Goal: Task Accomplishment & Management: Use online tool/utility

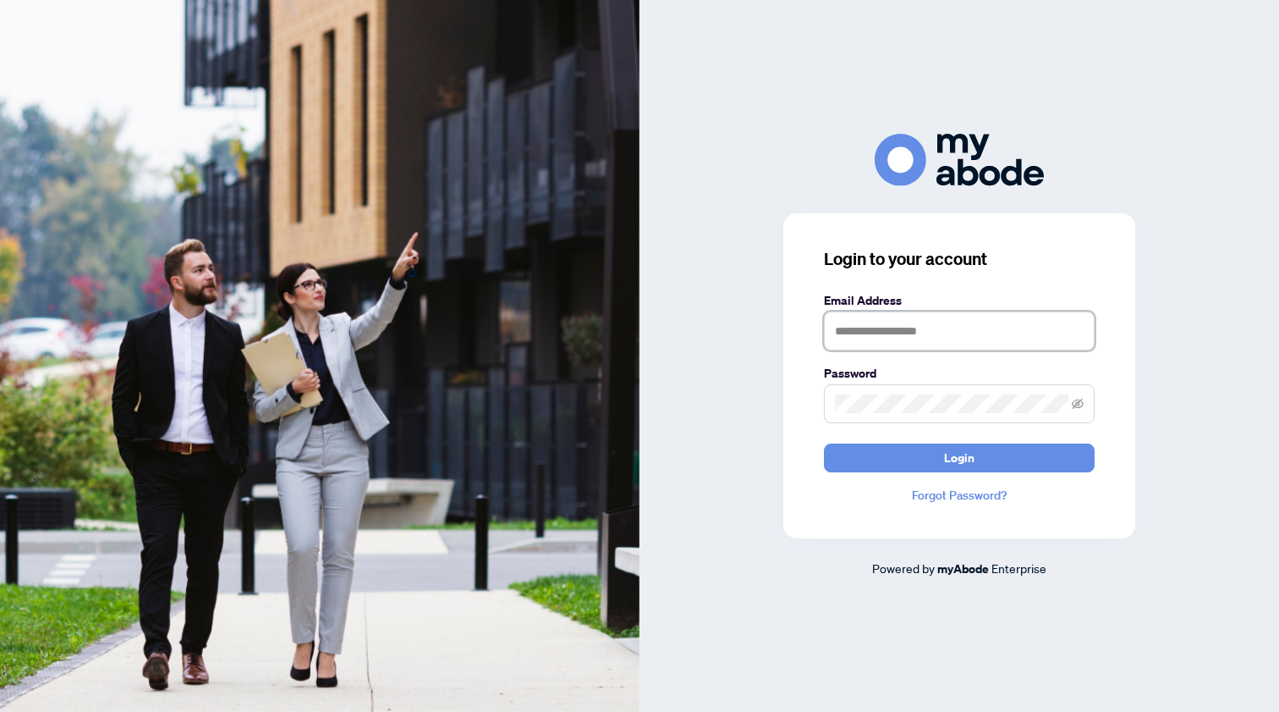
type input "**********"
click at [960, 457] on button "Login" at bounding box center [959, 457] width 271 height 29
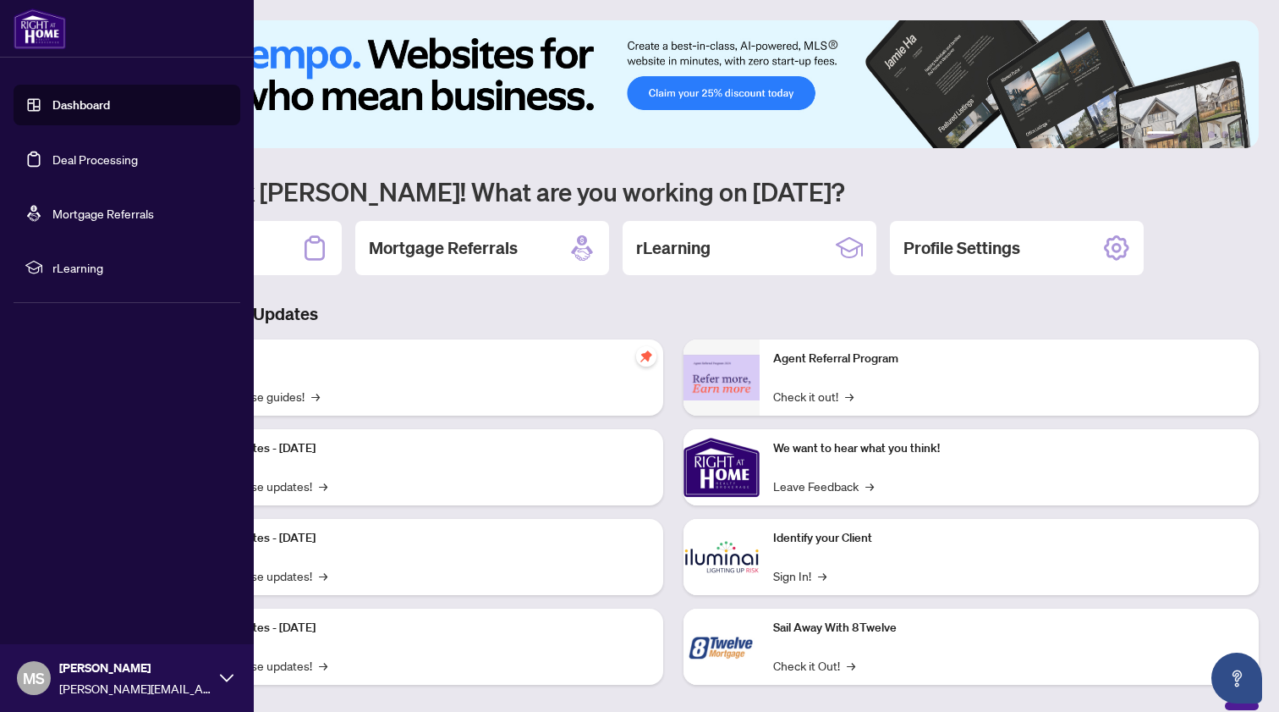
click at [52, 157] on link "Deal Processing" at bounding box center [94, 158] width 85 height 15
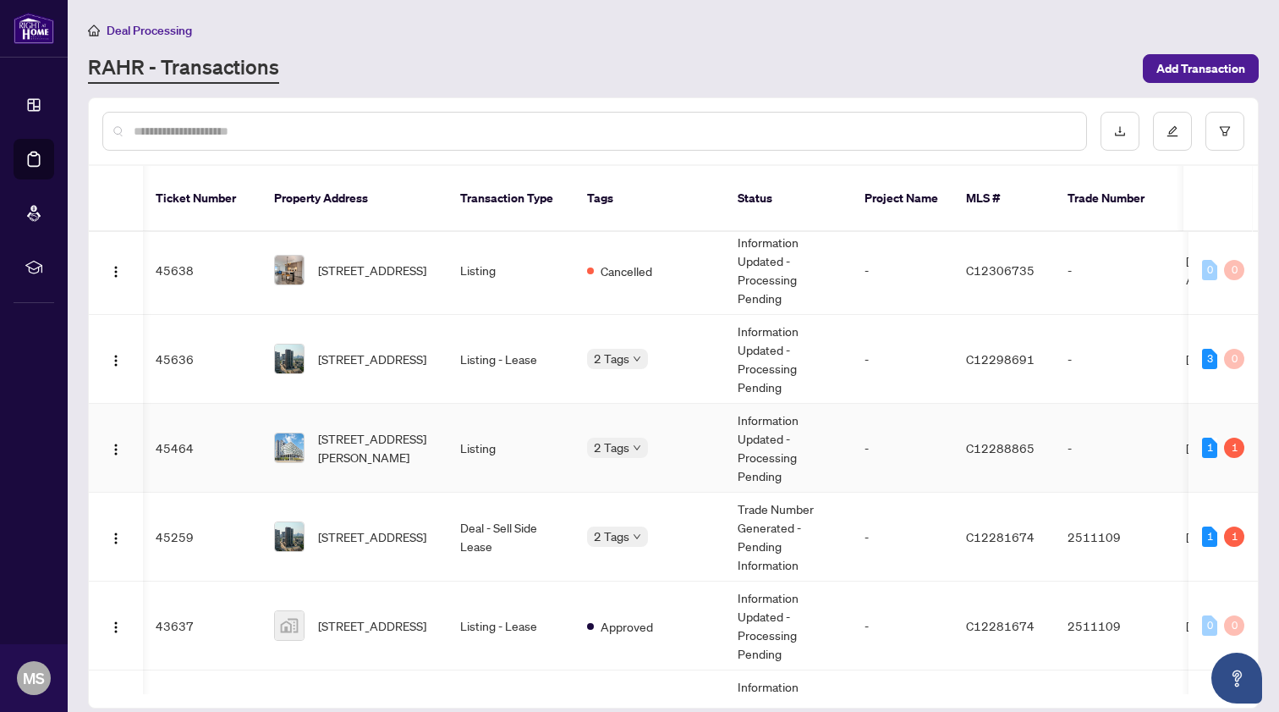
scroll to position [548, 1]
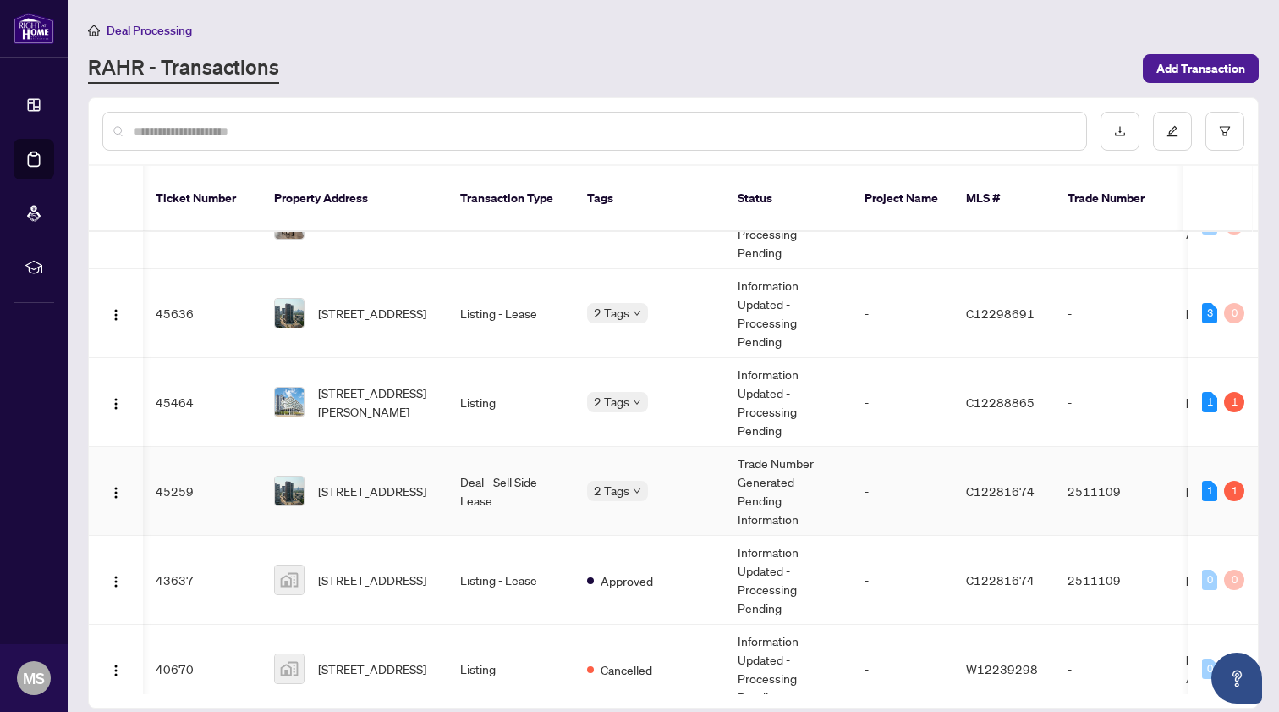
click at [527, 486] on td "Deal - Sell Side Lease" at bounding box center [510, 491] width 127 height 89
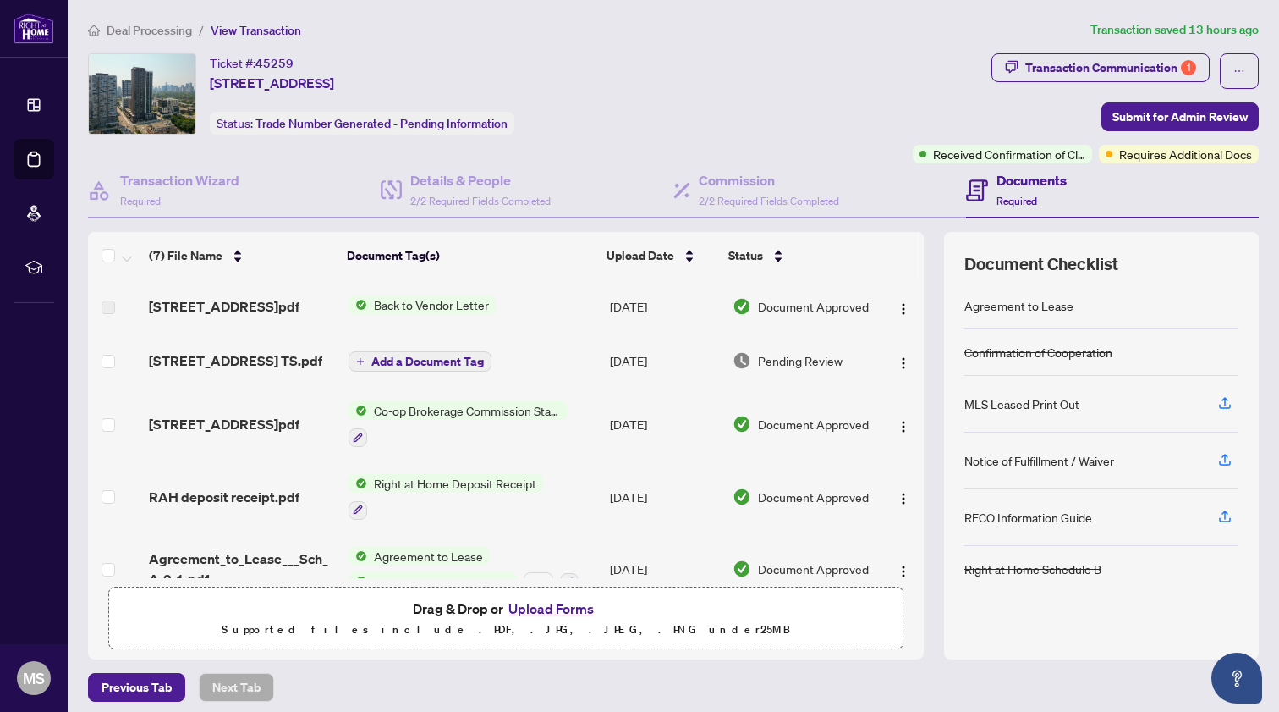
click at [246, 362] on span "1611-130 River St TS.pdf" at bounding box center [235, 360] width 173 height 20
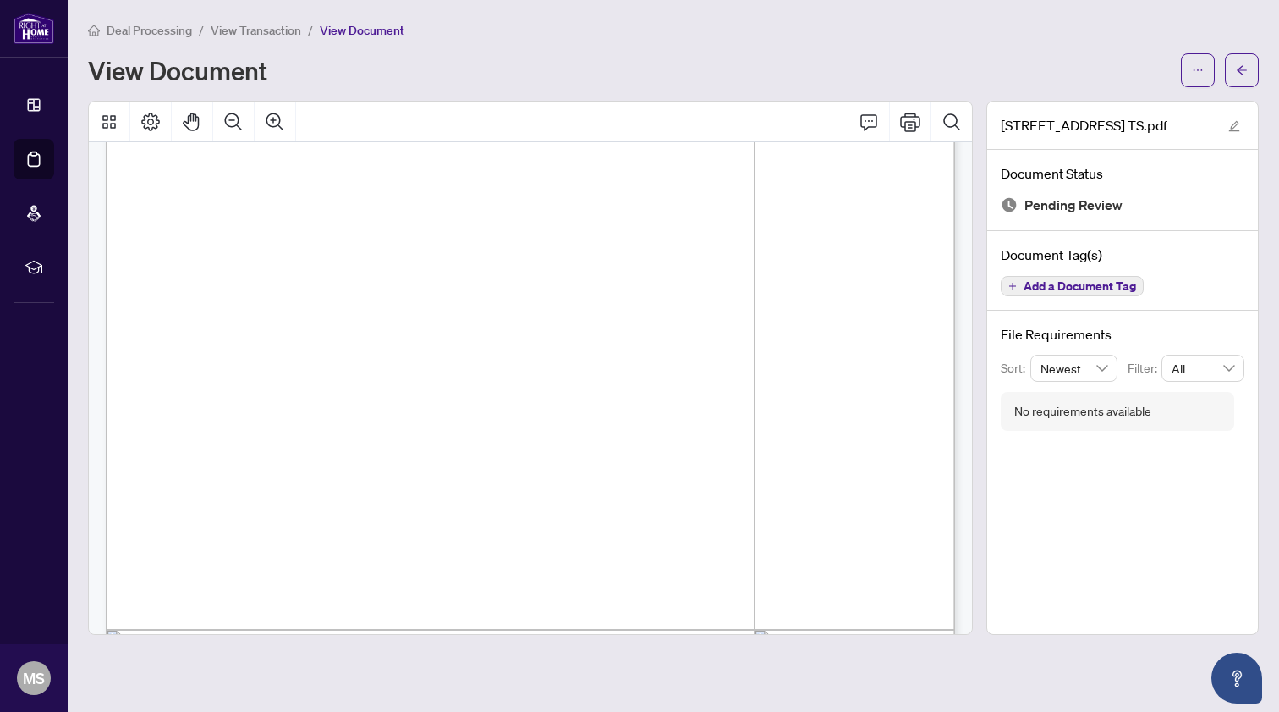
scroll to position [218, 0]
click at [1243, 74] on icon "arrow-left" at bounding box center [1242, 70] width 12 height 12
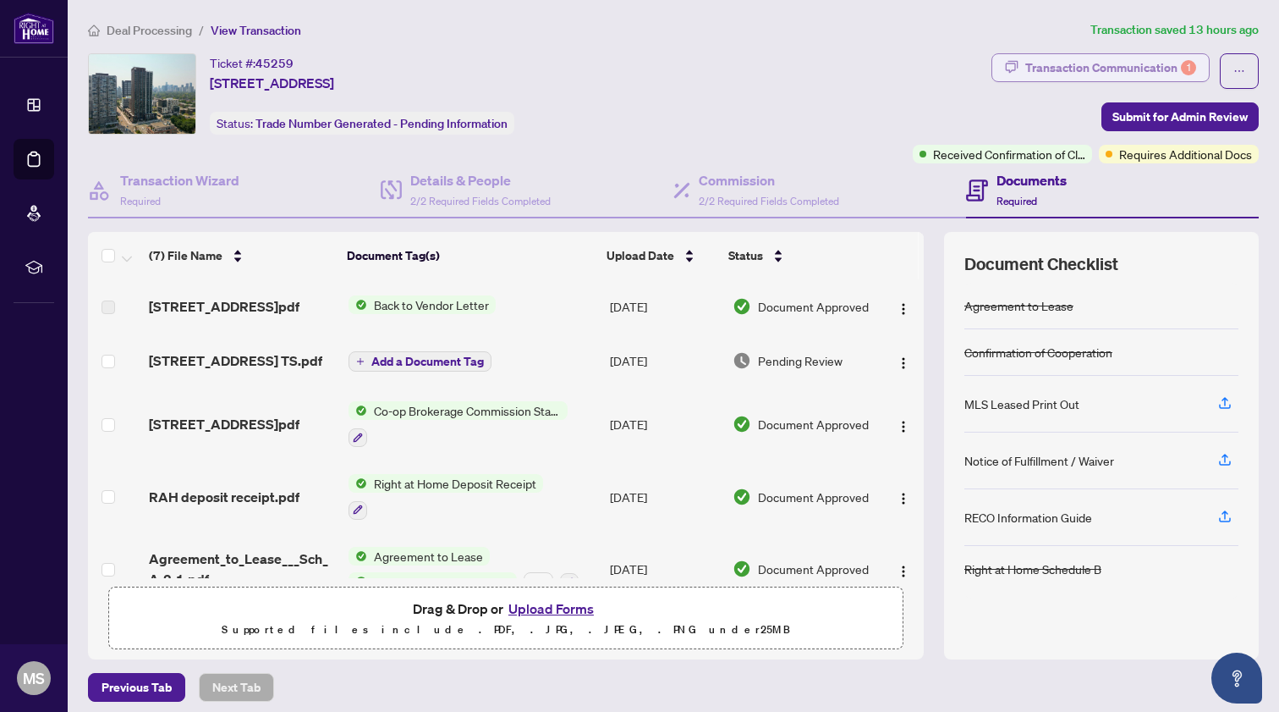
click at [1147, 68] on div "Transaction Communication 1" at bounding box center [1111, 67] width 171 height 27
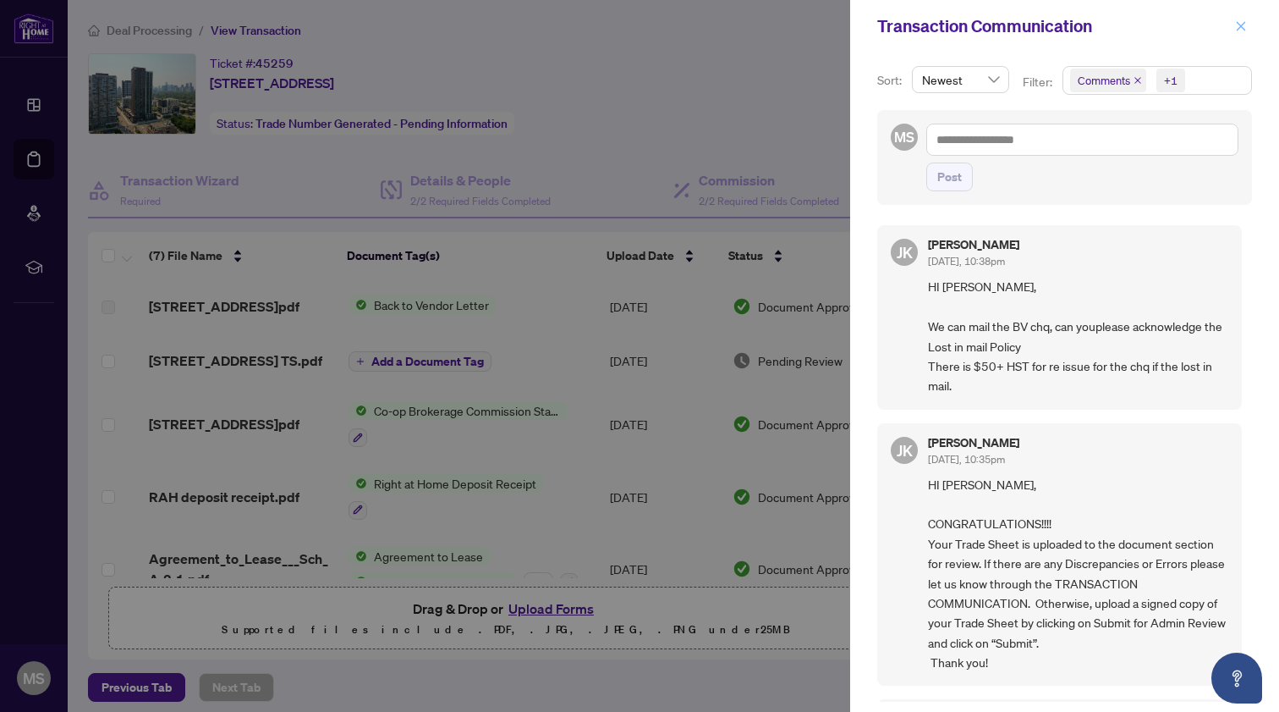
click at [1246, 26] on icon "close" at bounding box center [1241, 26] width 12 height 12
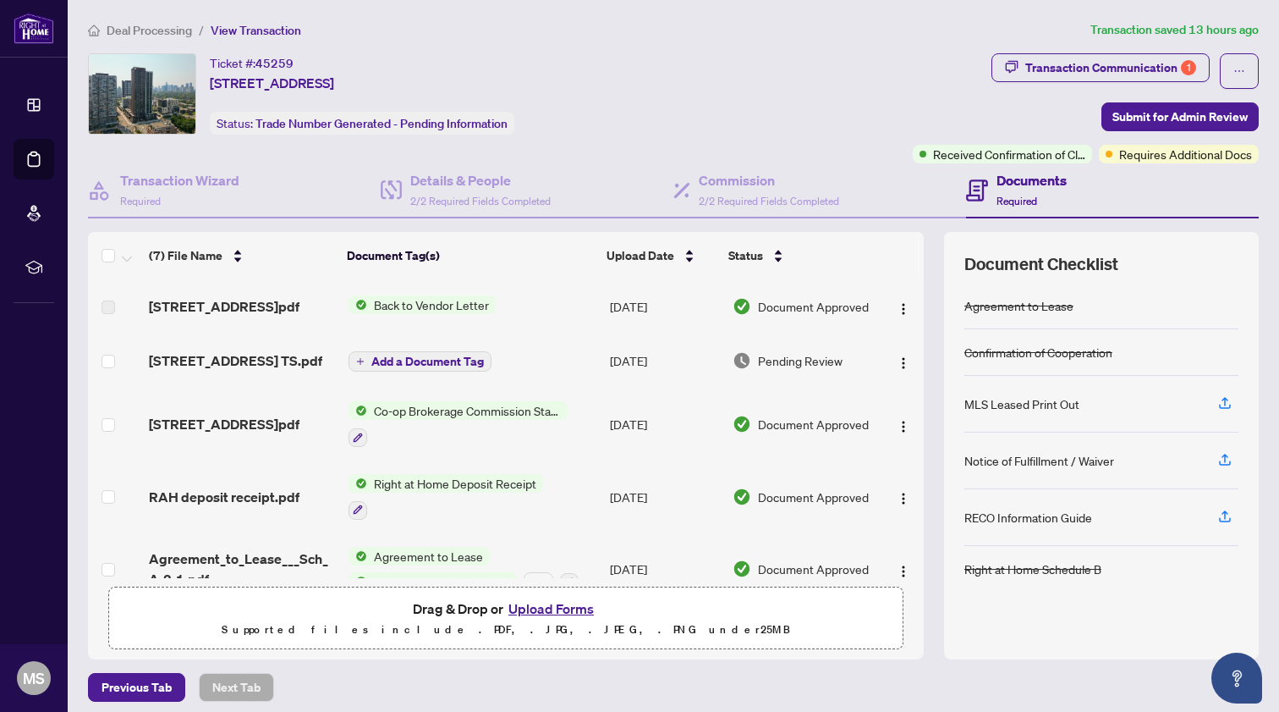
click at [237, 366] on span "1611-130 River St TS.pdf" at bounding box center [235, 360] width 173 height 20
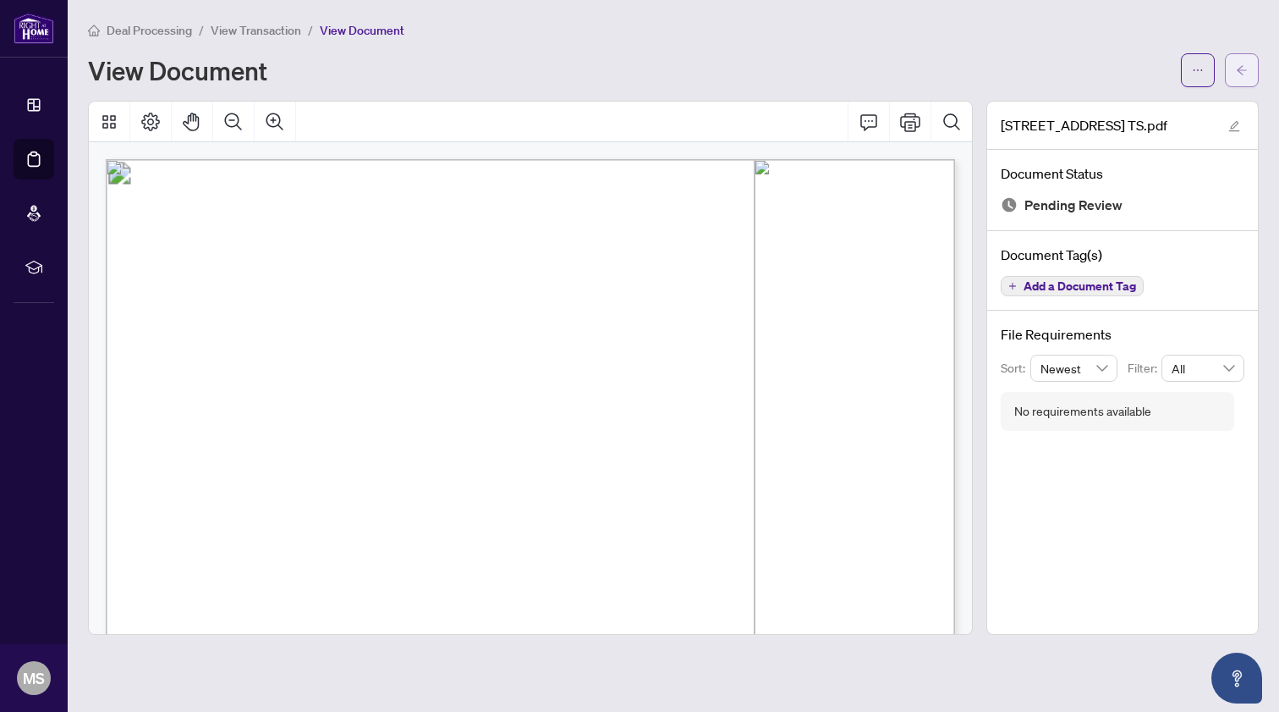
click at [1246, 69] on icon "arrow-left" at bounding box center [1242, 70] width 12 height 12
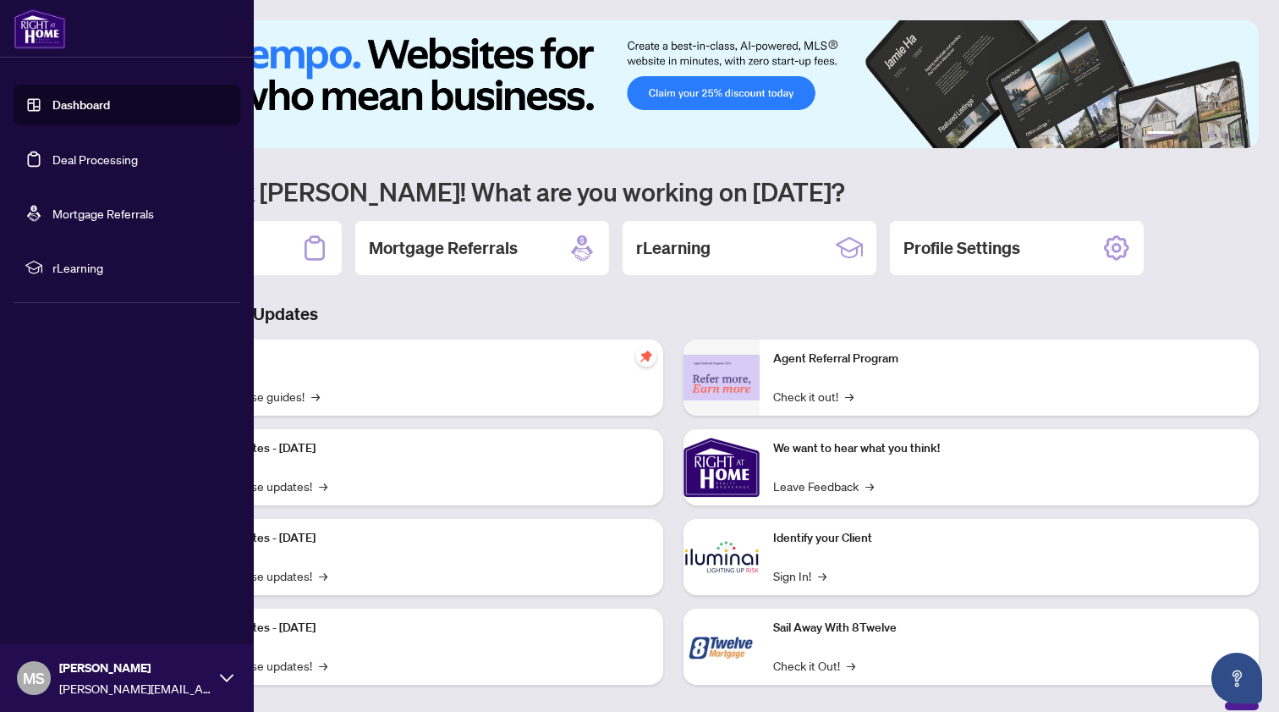
click at [52, 160] on link "Deal Processing" at bounding box center [94, 158] width 85 height 15
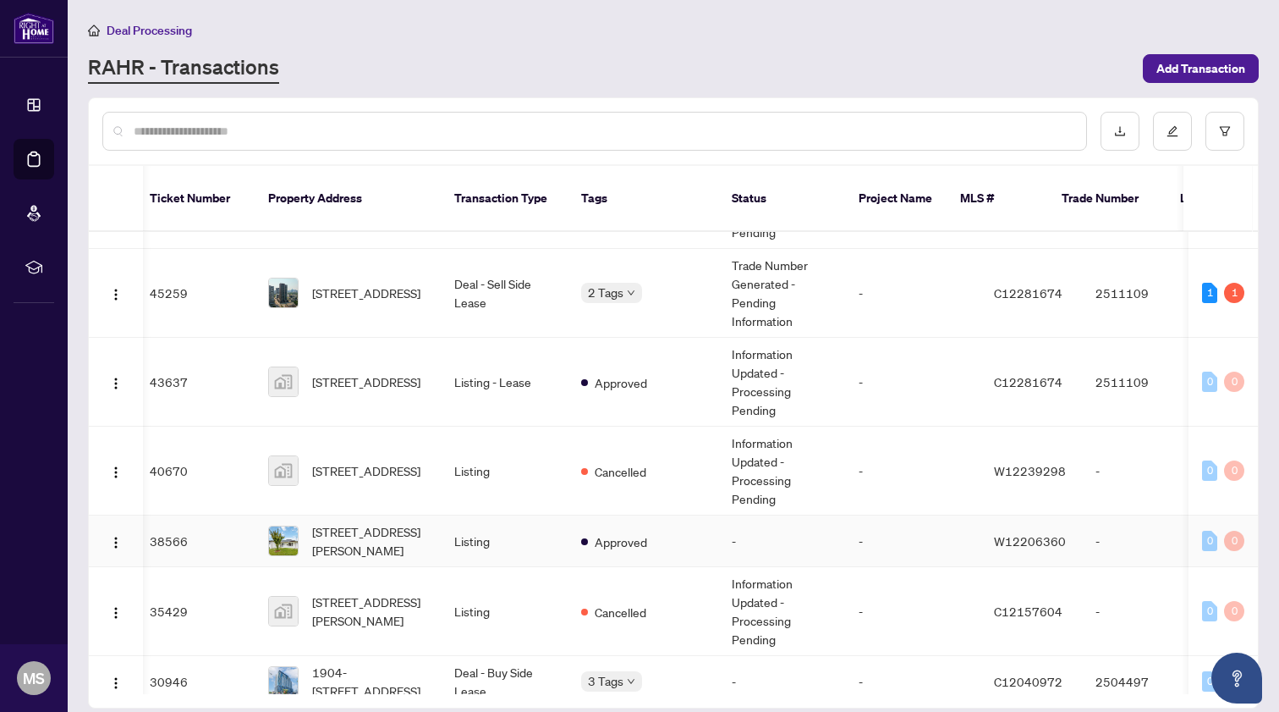
scroll to position [741, 7]
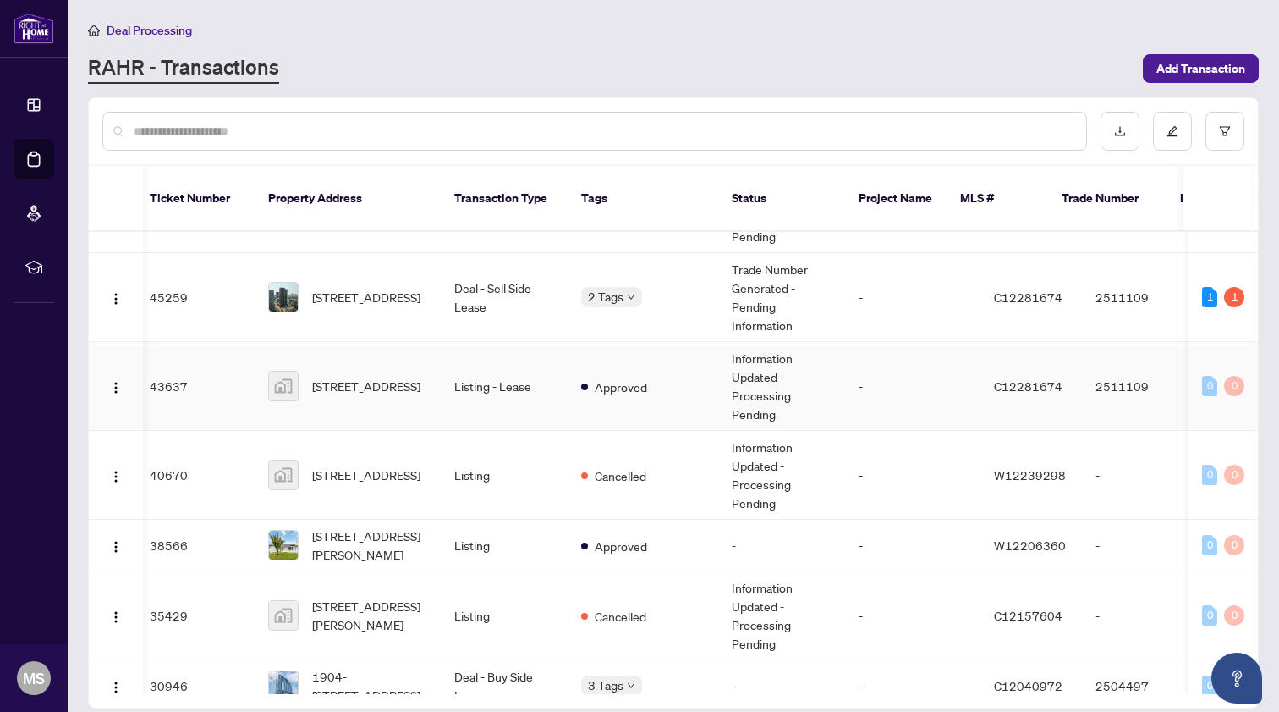
click at [515, 379] on td "Listing - Lease" at bounding box center [504, 386] width 127 height 89
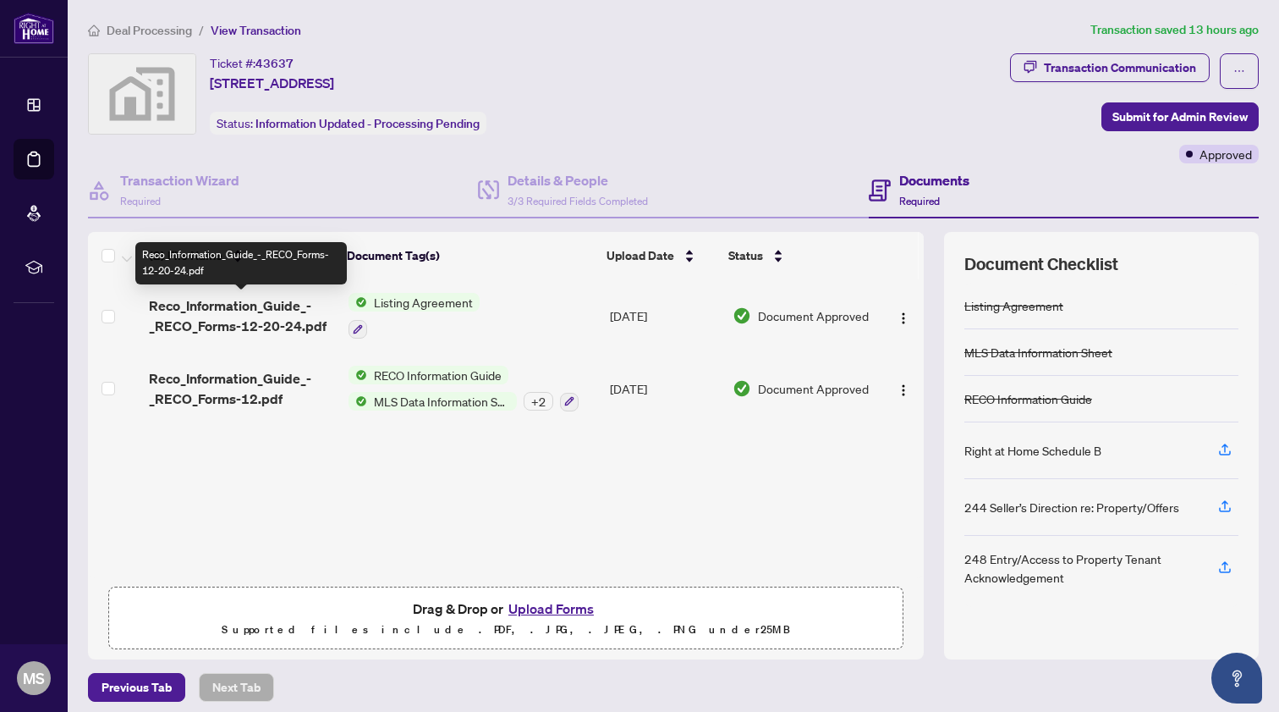
click at [238, 315] on span "Reco_Information_Guide_-_RECO_Forms-12-20-24.pdf" at bounding box center [242, 315] width 186 height 41
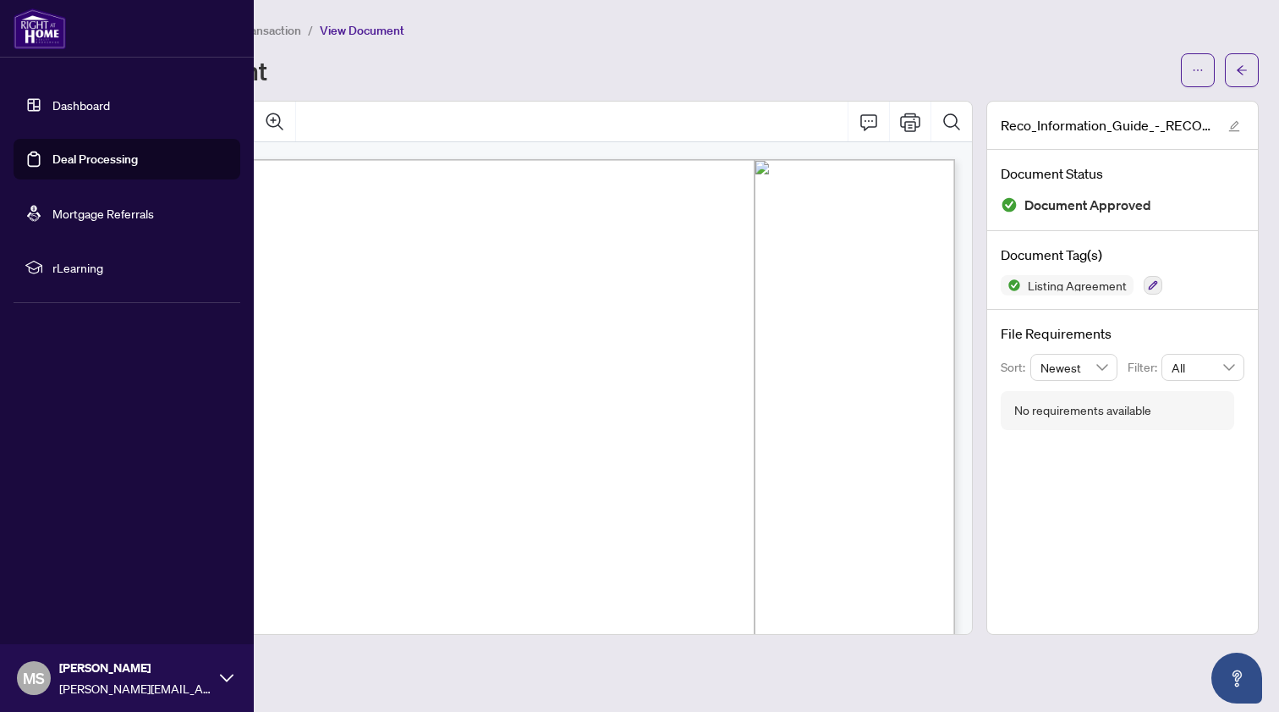
click at [53, 99] on link "Dashboard" at bounding box center [81, 104] width 58 height 15
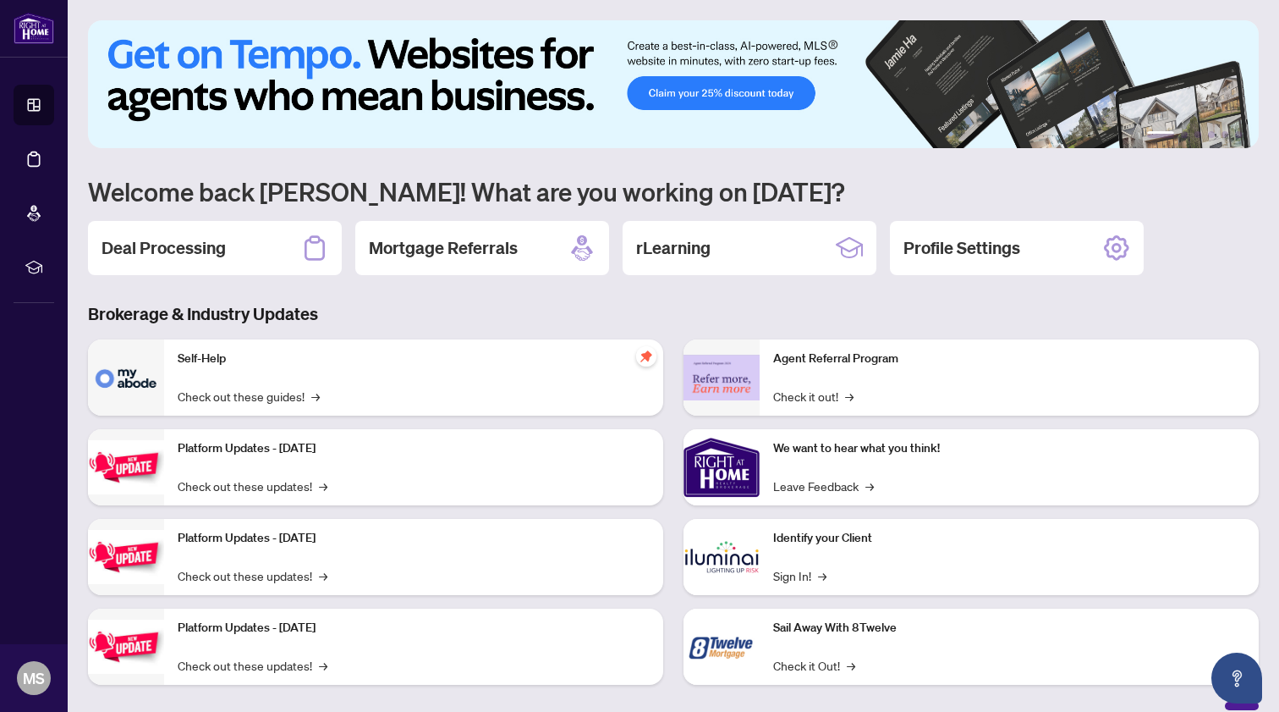
click at [83, 193] on main "1 2 3 4 5 6 Welcome back [PERSON_NAME]! What are you working on [DATE]? Deal Pr…" at bounding box center [674, 356] width 1212 height 712
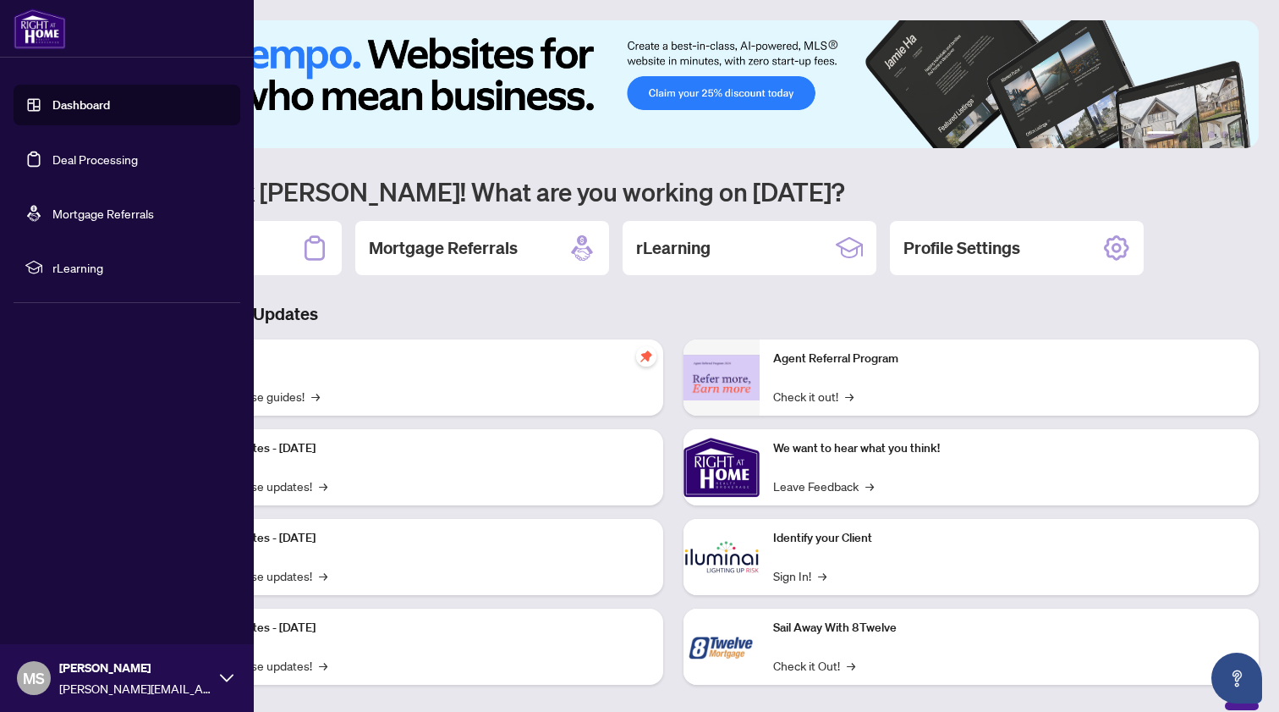
click at [68, 158] on link "Deal Processing" at bounding box center [94, 158] width 85 height 15
